Goal: Information Seeking & Learning: Learn about a topic

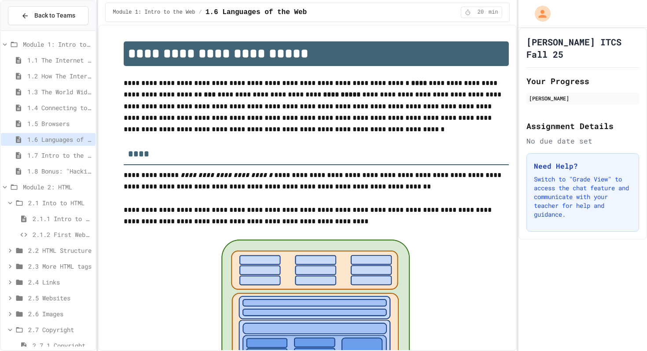
click at [47, 161] on div "1.7 Intro to the Web Review" at bounding box center [48, 155] width 95 height 13
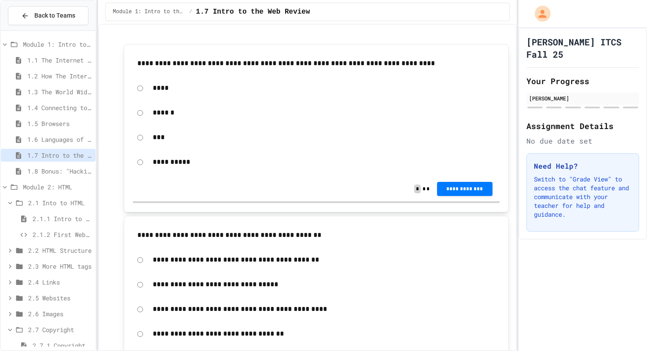
click at [49, 172] on span "1.8 Bonus: "Hacking" The Web" at bounding box center [59, 170] width 65 height 9
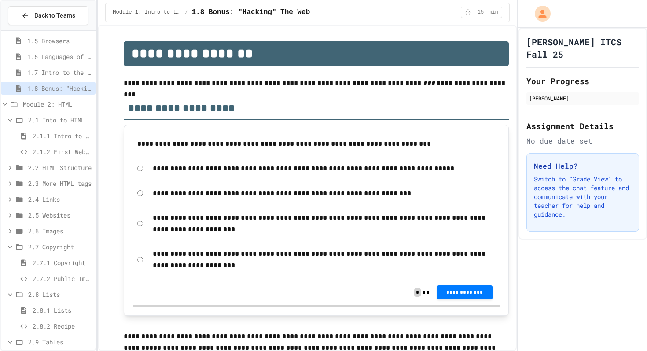
scroll to position [94, 0]
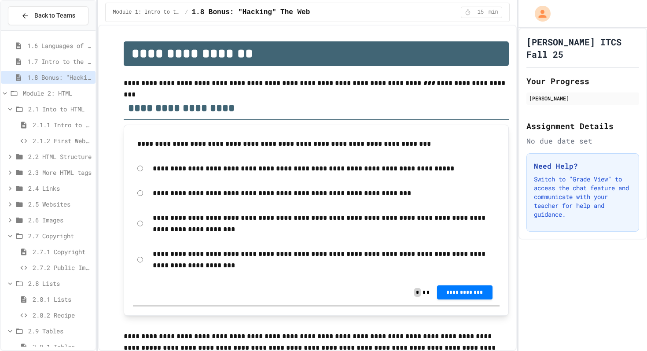
click at [53, 106] on span "2.1 Into to HTML" at bounding box center [60, 108] width 64 height 9
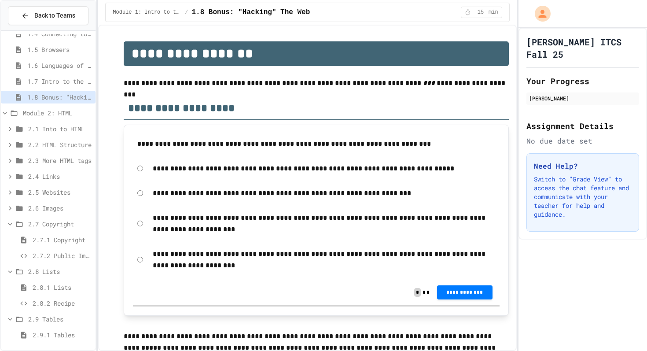
scroll to position [73, 0]
click at [42, 115] on span "Module 2: HTML" at bounding box center [57, 113] width 69 height 9
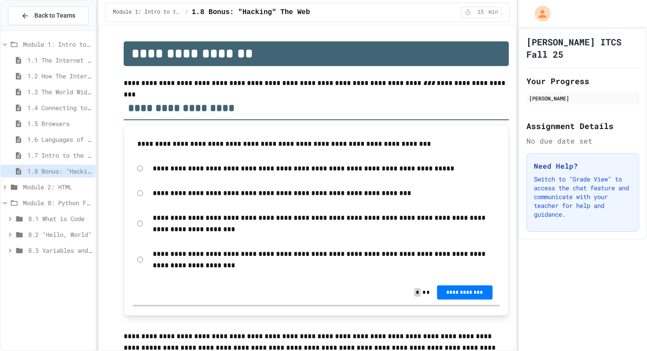
click at [31, 184] on span "Module 2: HTML" at bounding box center [57, 186] width 69 height 9
click at [36, 202] on span "2.1 Into to HTML" at bounding box center [60, 202] width 64 height 9
click at [54, 215] on span "2.1.1 Intro to HTML" at bounding box center [62, 218] width 59 height 9
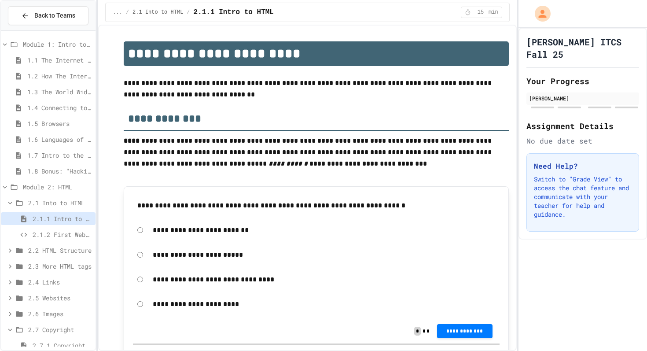
click at [65, 233] on span "2.1.2 First Webpage" at bounding box center [62, 234] width 59 height 9
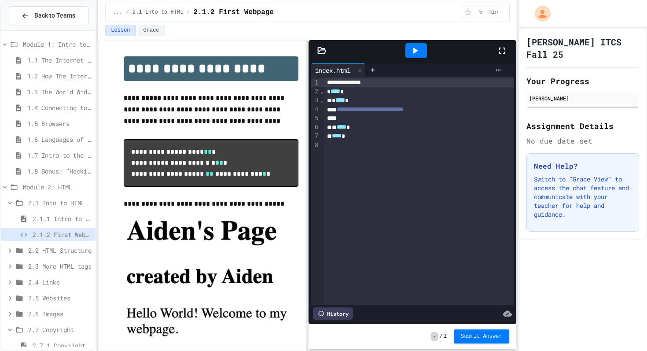
click at [73, 219] on span "2.1.1 Intro to HTML" at bounding box center [62, 218] width 59 height 9
